Goal: Task Accomplishment & Management: Use online tool/utility

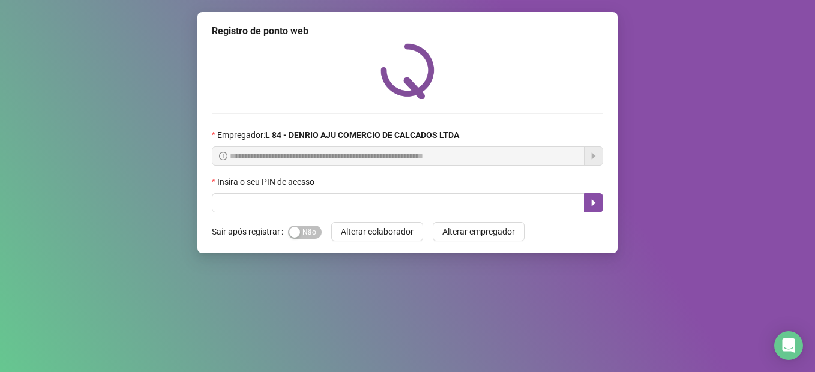
click at [357, 185] on div "Insira o seu PIN de acesso" at bounding box center [407, 184] width 391 height 18
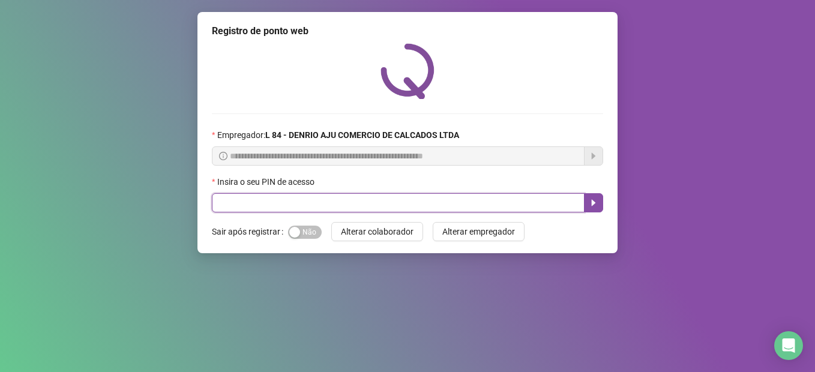
click at [372, 203] on input "text" at bounding box center [398, 202] width 373 height 19
type input "*****"
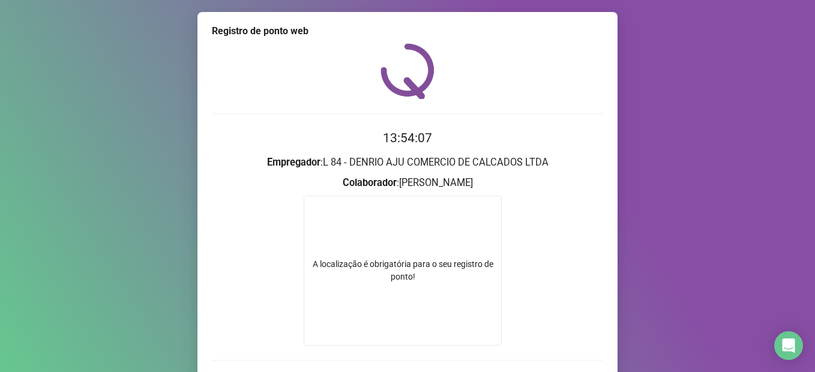
scroll to position [80, 0]
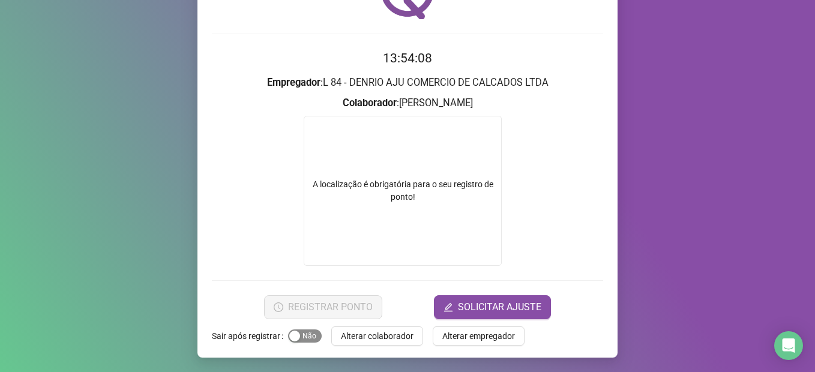
click at [289, 331] on div "button" at bounding box center [294, 336] width 11 height 11
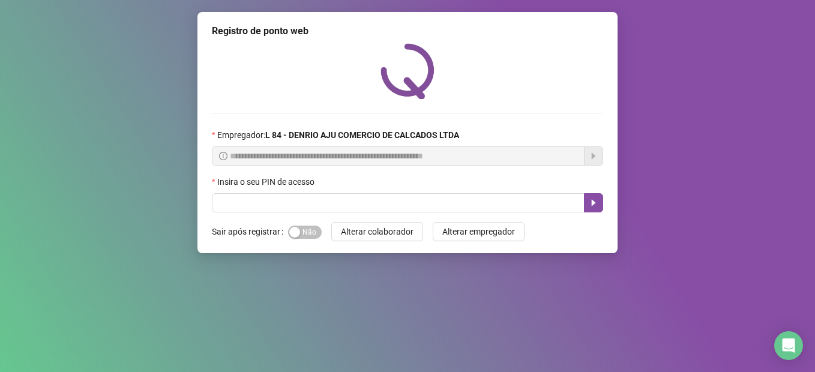
click at [362, 213] on div "**********" at bounding box center [407, 132] width 420 height 241
click at [361, 190] on div "Insira o seu PIN de acesso" at bounding box center [407, 184] width 391 height 18
click at [374, 188] on div "Insira o seu PIN de acesso" at bounding box center [407, 184] width 391 height 18
click at [374, 192] on div "Insira o seu PIN de acesso" at bounding box center [407, 184] width 391 height 18
click at [376, 196] on div "Insira o seu PIN de acesso" at bounding box center [407, 193] width 391 height 37
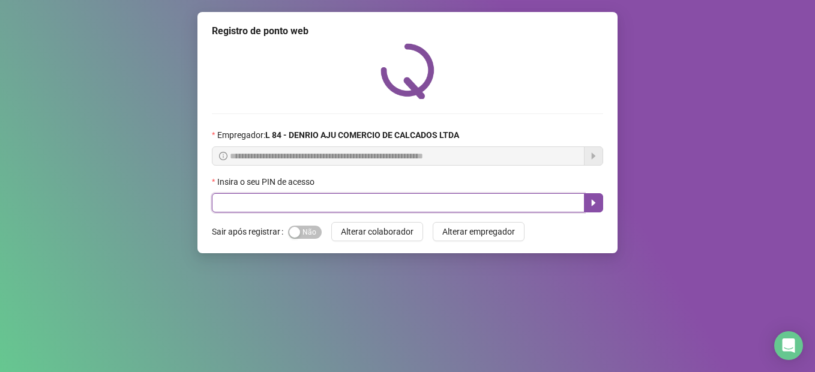
click at [376, 197] on input "text" at bounding box center [398, 202] width 373 height 19
type input "*****"
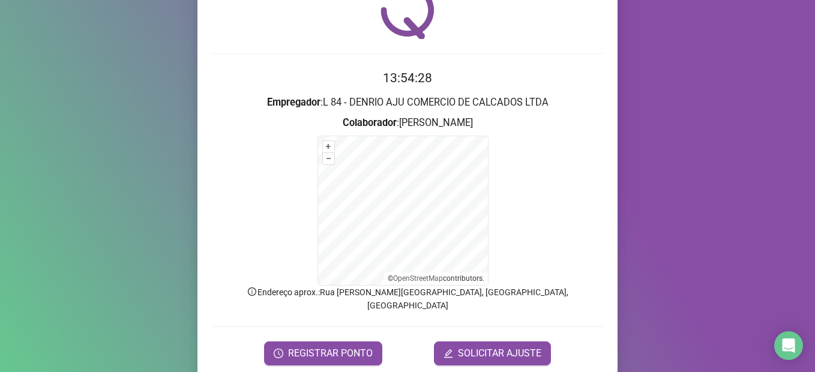
scroll to position [93, 0]
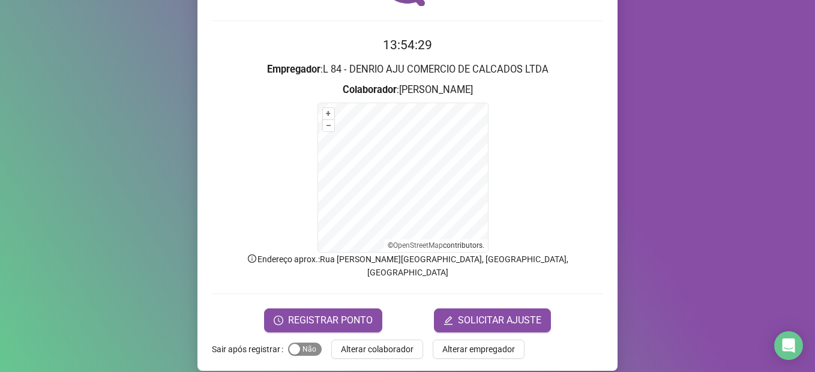
click at [290, 344] on div "button" at bounding box center [294, 349] width 11 height 11
click at [291, 314] on button "REGISTRAR PONTO" at bounding box center [323, 320] width 118 height 24
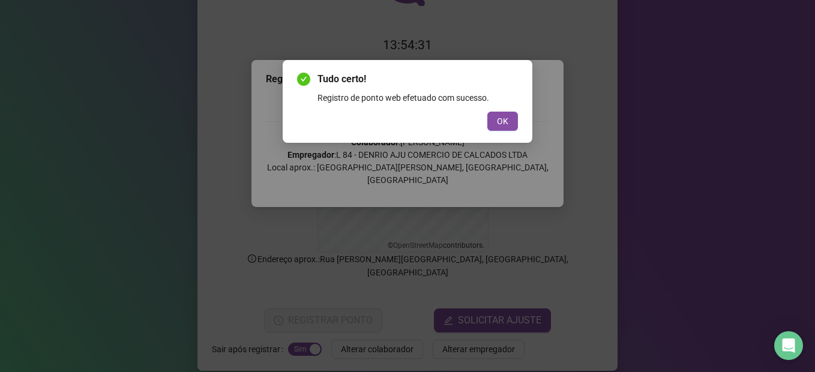
click at [507, 110] on div "Tudo certo! Registro de ponto web efetuado com sucesso. OK" at bounding box center [407, 101] width 221 height 59
click at [508, 119] on span "OK" at bounding box center [502, 121] width 11 height 13
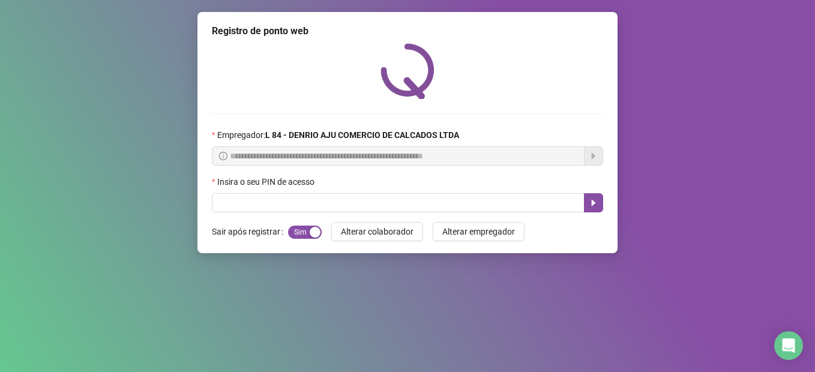
scroll to position [0, 0]
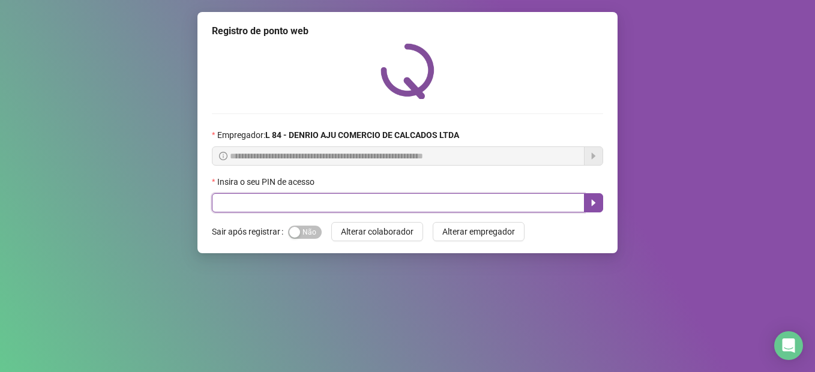
click at [434, 199] on input "text" at bounding box center [398, 202] width 373 height 19
type input "*****"
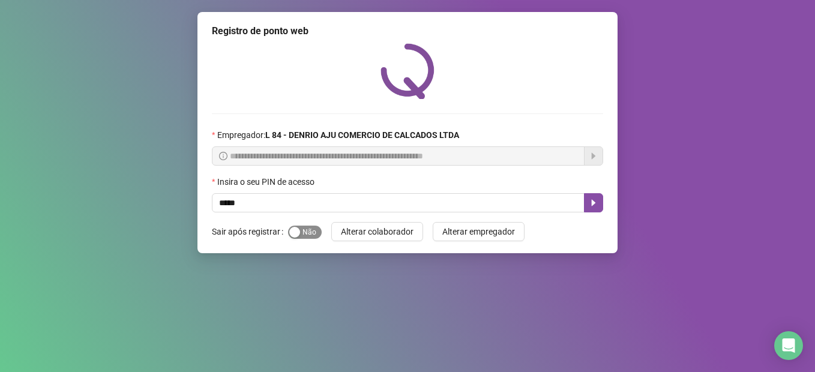
click at [298, 232] on div "button" at bounding box center [294, 232] width 11 height 11
click at [288, 226] on button "Sim Não" at bounding box center [305, 232] width 34 height 13
click at [297, 234] on div "button" at bounding box center [294, 232] width 11 height 11
click at [591, 211] on button "button" at bounding box center [593, 202] width 19 height 19
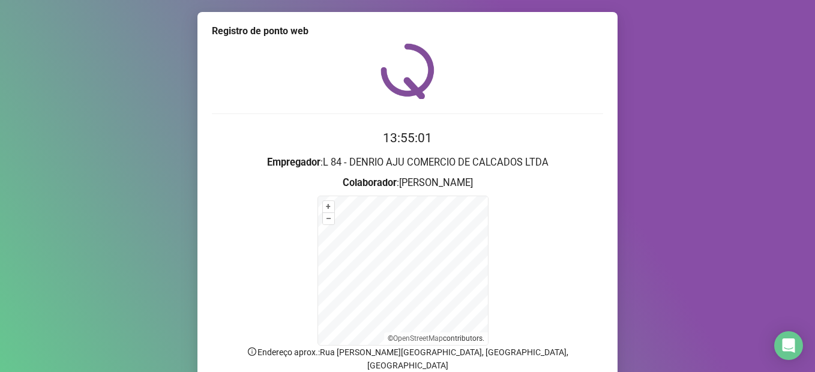
scroll to position [93, 0]
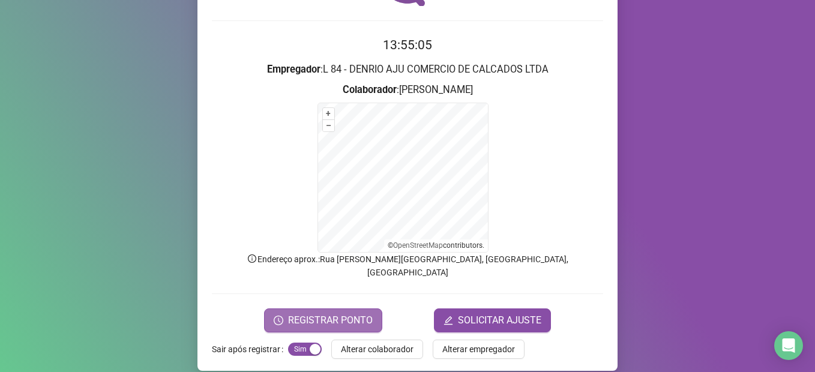
click at [288, 313] on span "REGISTRAR PONTO" at bounding box center [330, 320] width 85 height 14
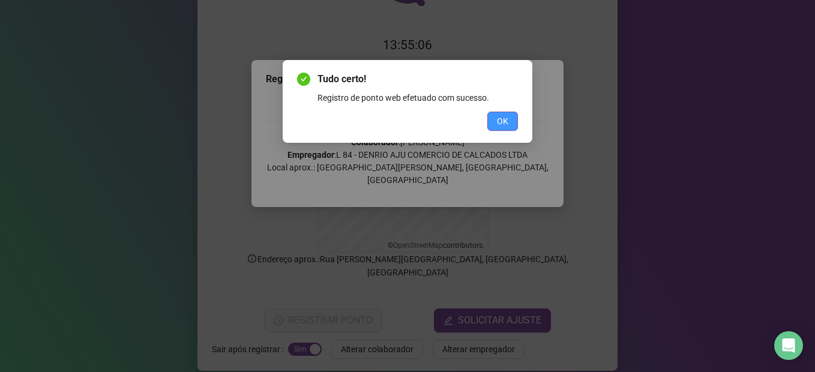
click at [513, 113] on button "OK" at bounding box center [502, 121] width 31 height 19
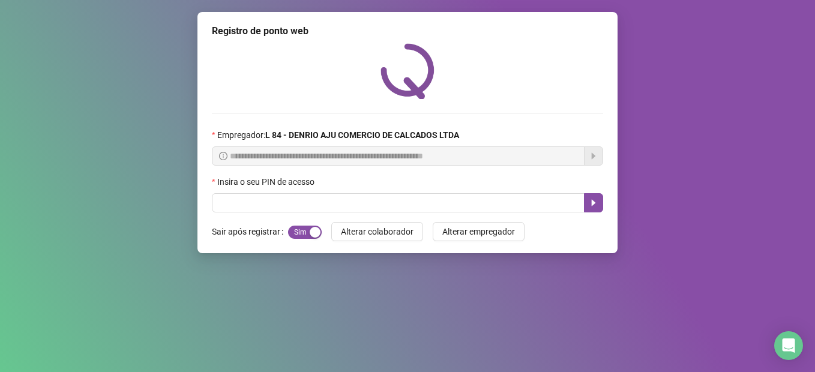
scroll to position [0, 0]
